Goal: Use online tool/utility: Utilize a website feature to perform a specific function

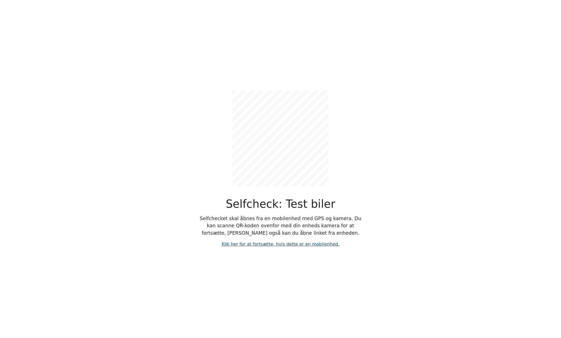
click at [284, 246] on link "Klik her for at fortsætte, hvis dette er en mobilenhed." at bounding box center [281, 243] width 118 height 5
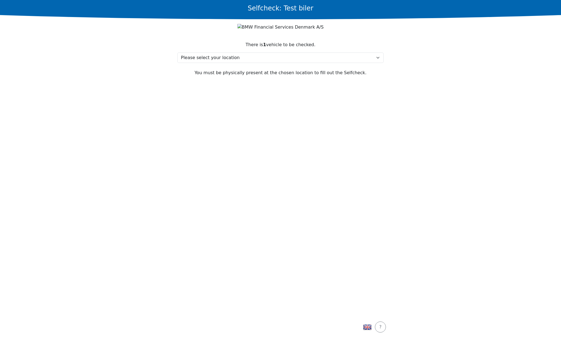
click at [339, 179] on section "There is 1 vehicle to be checked. Please select your location Test, 2730 Test M…" at bounding box center [281, 175] width 220 height 281
click at [212, 60] on select "Please select your location Test, 2730 Test My location isn't listed" at bounding box center [280, 57] width 207 height 10
click at [222, 144] on section "There is 1 vehicle to be checked. Please select your location Test, 2730 Test M…" at bounding box center [281, 175] width 220 height 281
drag, startPoint x: 241, startPoint y: 55, endPoint x: 246, endPoint y: 57, distance: 4.9
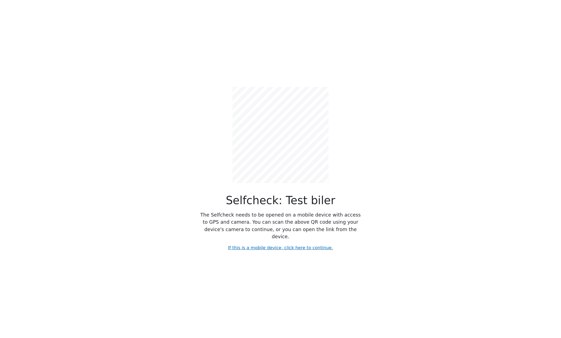
click at [188, 6] on div "Selfcheck: Test biler The Selfcheck needs to be opened on a mobile device with …" at bounding box center [280, 169] width 363 height 338
click at [157, 108] on div "Selfcheck: Test biler The Selfcheck needs to be opened on a mobile device with …" at bounding box center [280, 169] width 363 height 338
click at [388, 178] on div "Selfcheck: Test biler The Selfcheck needs to be opened on a mobile device with …" at bounding box center [280, 169] width 363 height 338
click at [172, 76] on div "Selfcheck: Test biler The Selfcheck needs to be opened on a mobile device with …" at bounding box center [280, 169] width 363 height 338
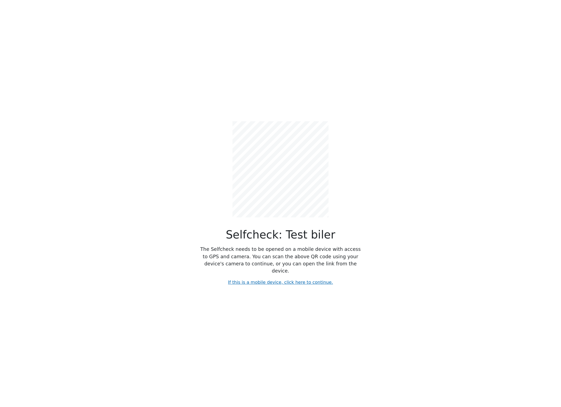
click at [410, 138] on div "Selfcheck: Test biler The Selfcheck needs to be opened on a mobile device with …" at bounding box center [280, 203] width 363 height 407
click at [376, 88] on div "Selfcheck: Test biler The Selfcheck needs to be opened on a mobile device with …" at bounding box center [280, 203] width 363 height 407
